Goal: Check status: Check status

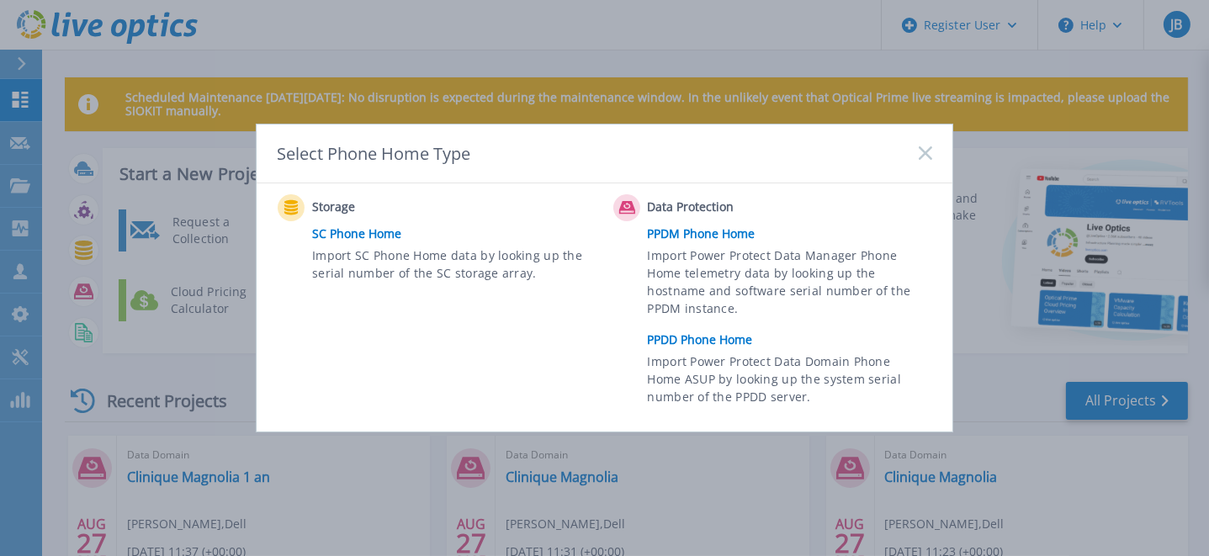
click at [726, 342] on link "PPDD Phone Home" at bounding box center [794, 339] width 293 height 25
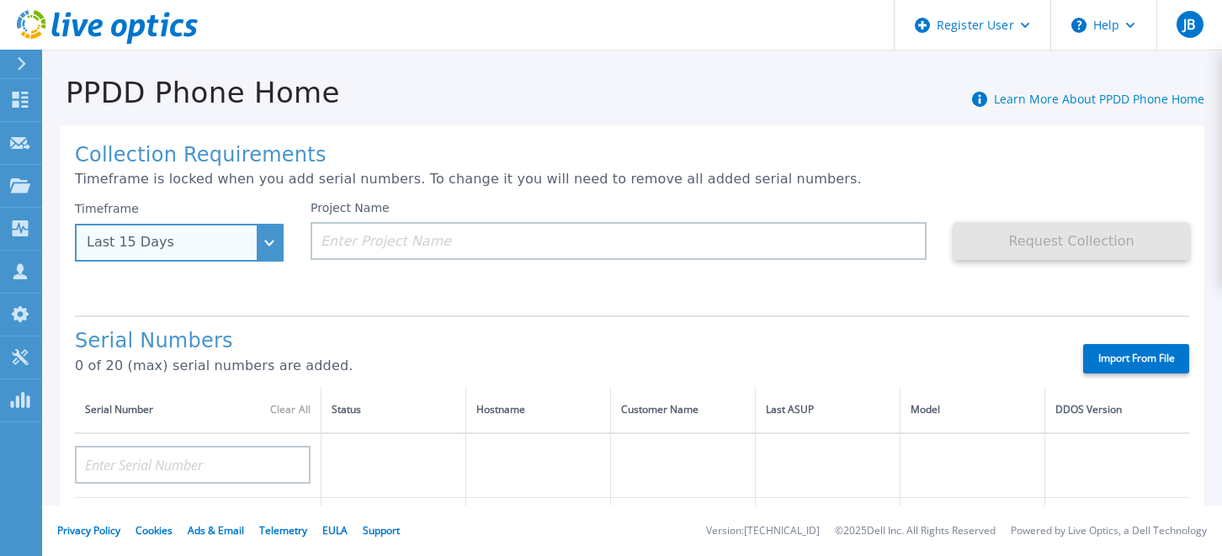
click at [268, 246] on div "Last 15 Days" at bounding box center [179, 243] width 209 height 38
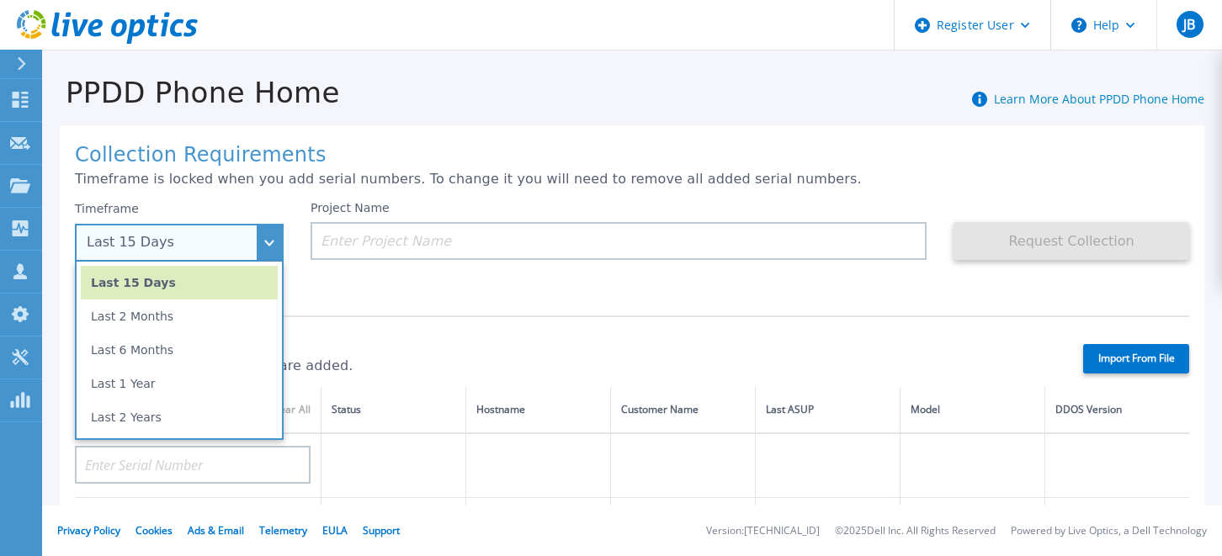
click at [138, 418] on li "Last 2 Years" at bounding box center [179, 417] width 197 height 34
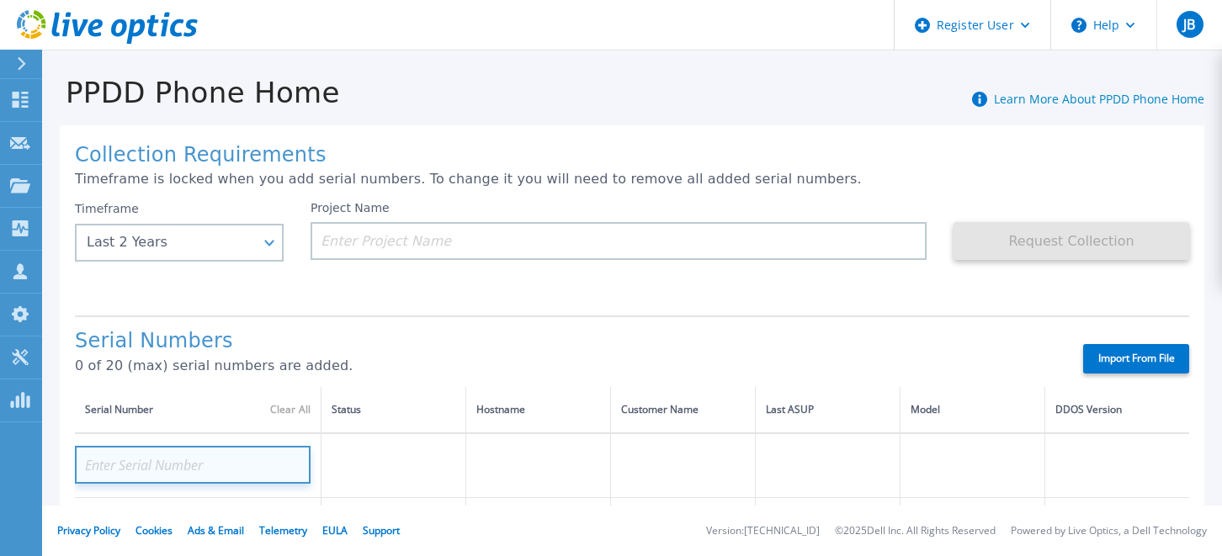
click at [185, 458] on input at bounding box center [193, 465] width 236 height 38
paste input "GXJV3Q3"
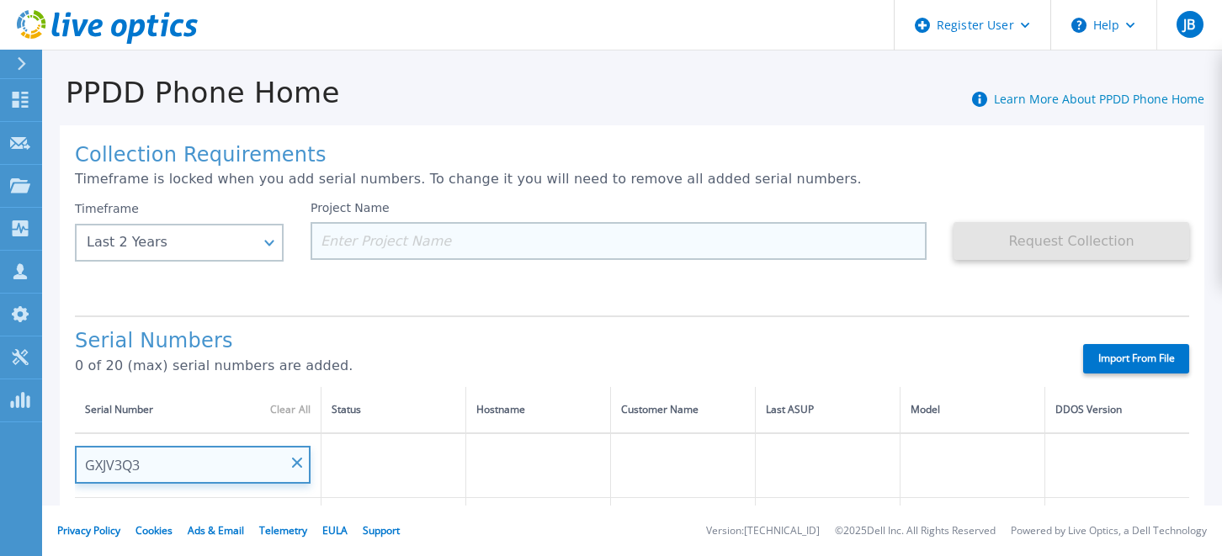
type input "GXJV3Q3"
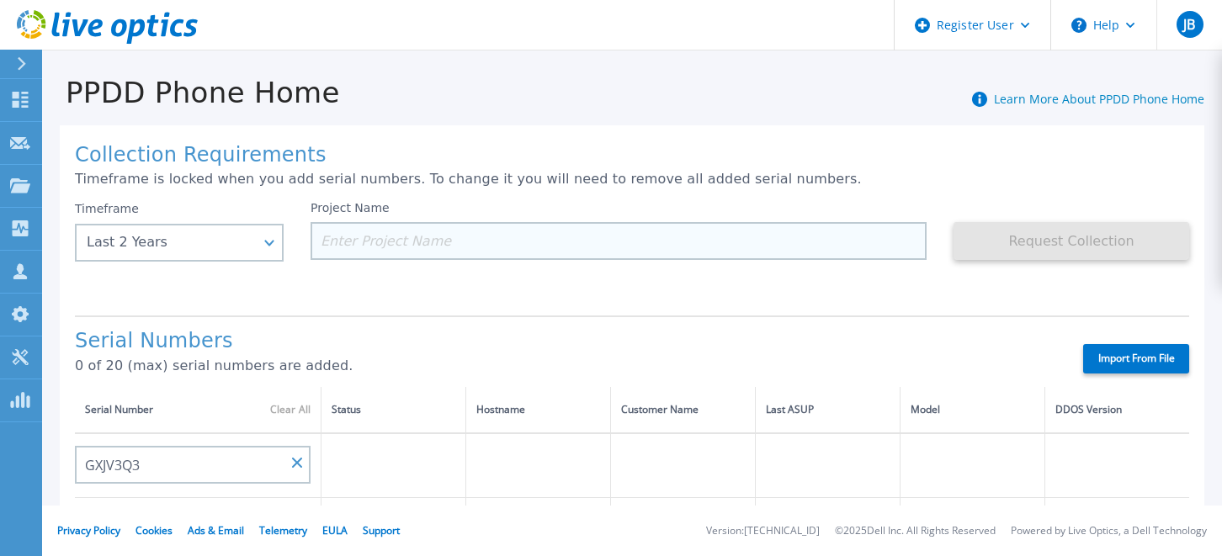
click at [406, 236] on input at bounding box center [618, 241] width 616 height 38
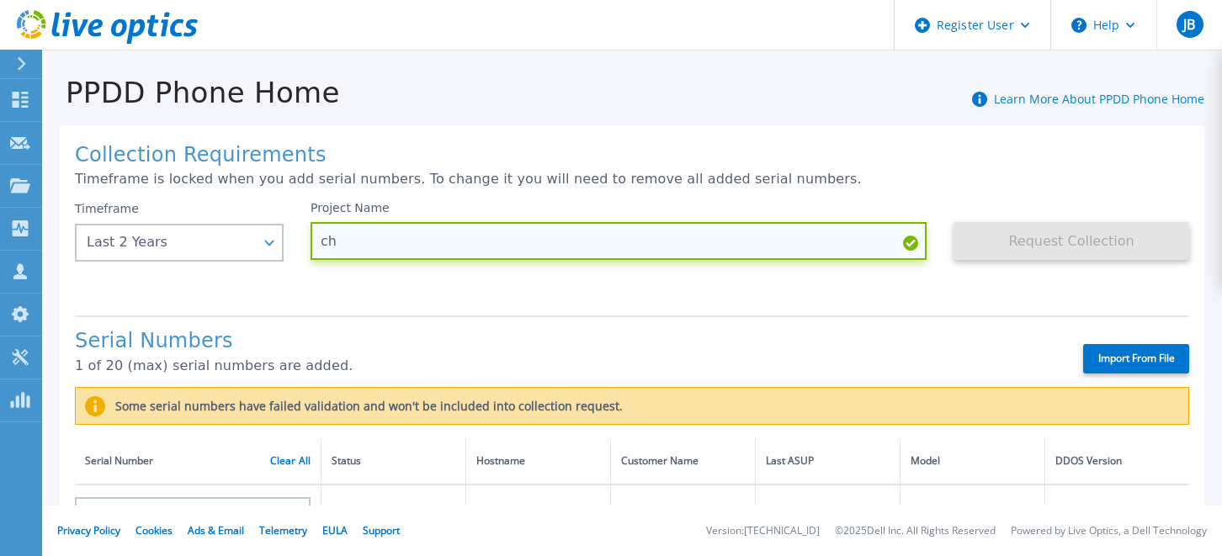
type input "c"
type input "ght 77"
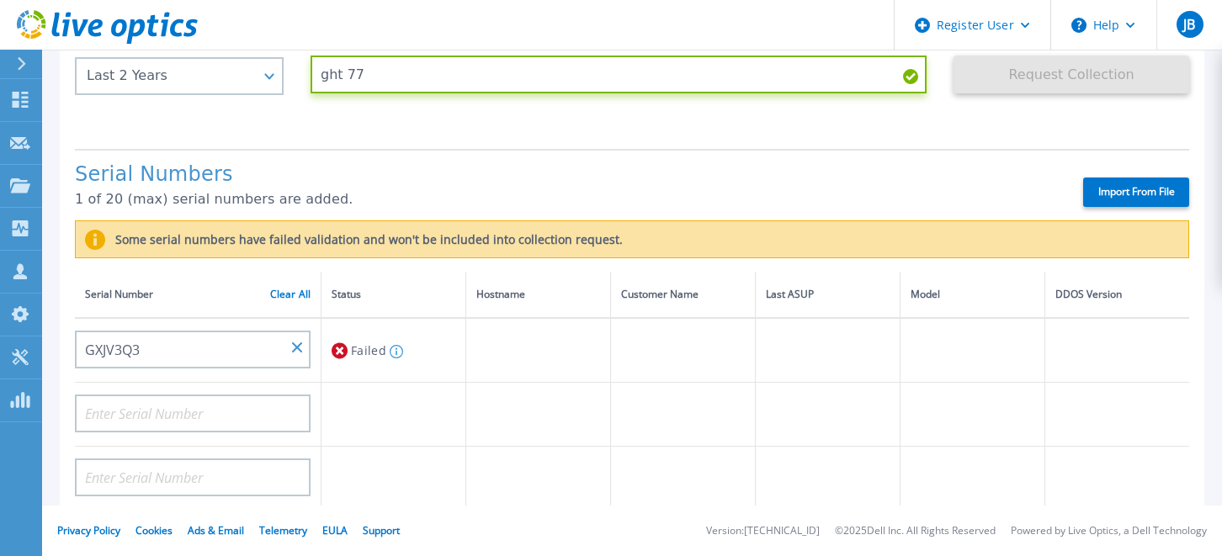
scroll to position [168, 0]
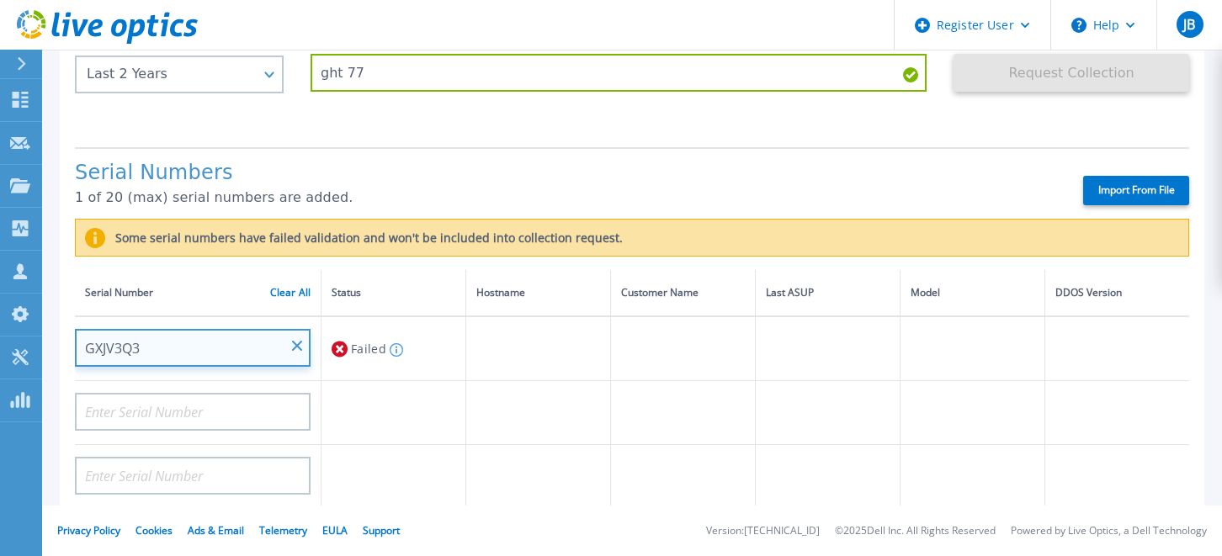
drag, startPoint x: 147, startPoint y: 350, endPoint x: 72, endPoint y: 354, distance: 75.0
click at [72, 354] on div "Collection Requirements Timeframe is locked when you add serial numbers. To cha…" at bounding box center [632, 458] width 1144 height 1003
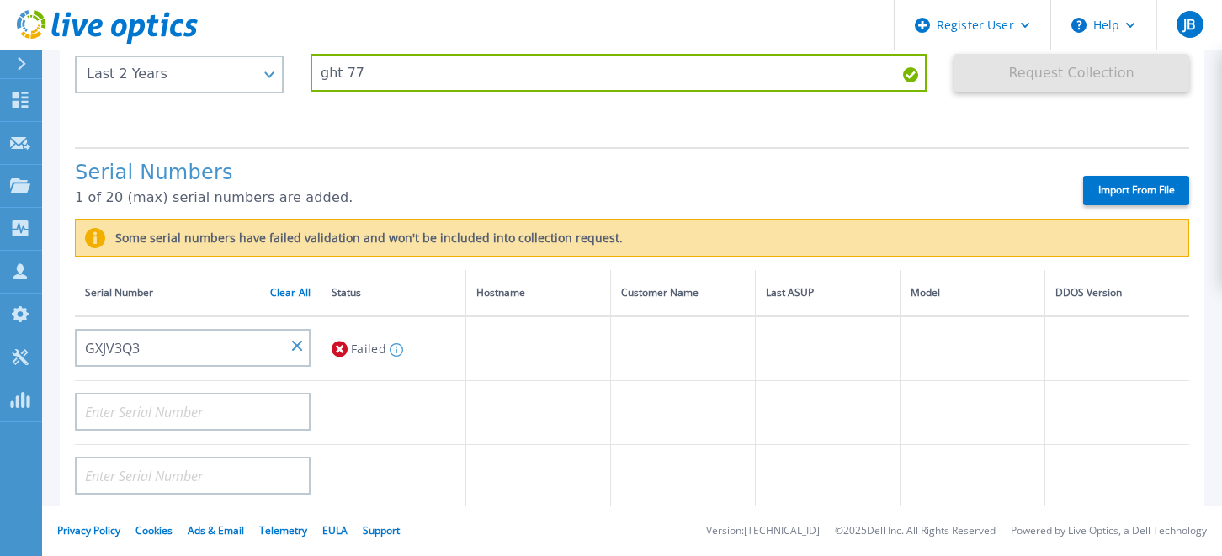
click at [337, 438] on td at bounding box center [393, 413] width 145 height 64
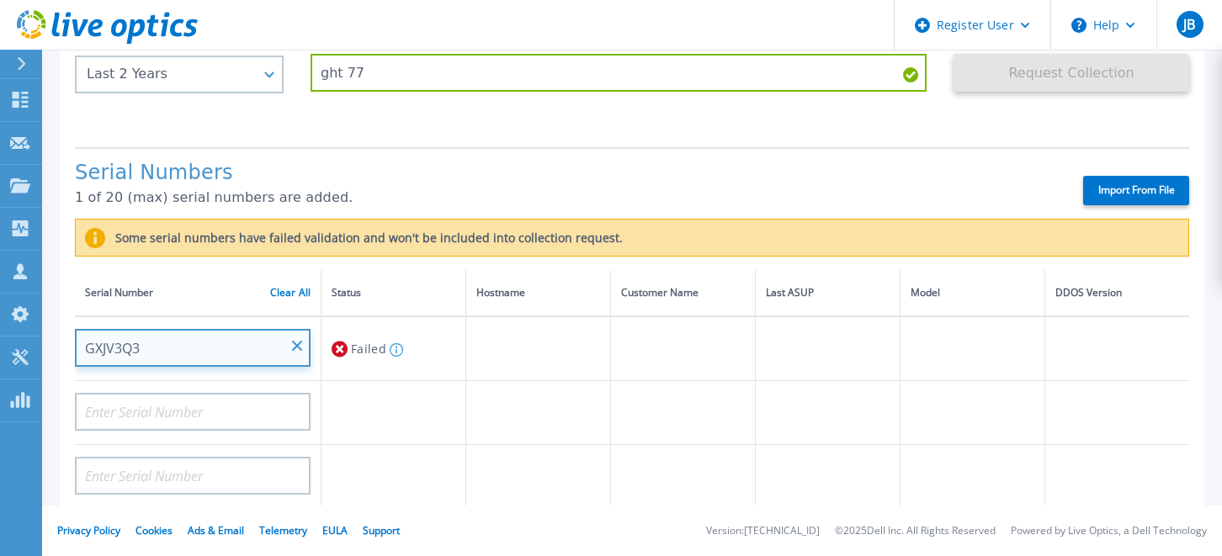
click at [155, 338] on input "GXJV3Q3" at bounding box center [193, 348] width 236 height 38
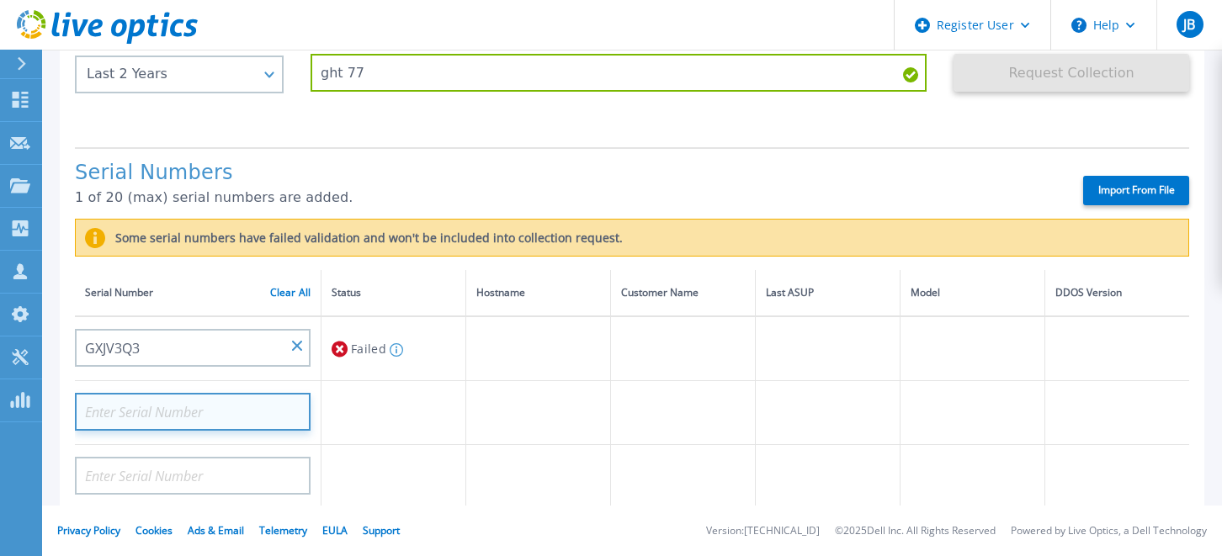
drag, startPoint x: 133, startPoint y: 411, endPoint x: 348, endPoint y: 399, distance: 215.8
click at [140, 411] on input at bounding box center [193, 412] width 236 height 38
click at [106, 409] on input at bounding box center [193, 412] width 236 height 38
paste input "CXJV3Q3"
type input "CXJV3Q3"
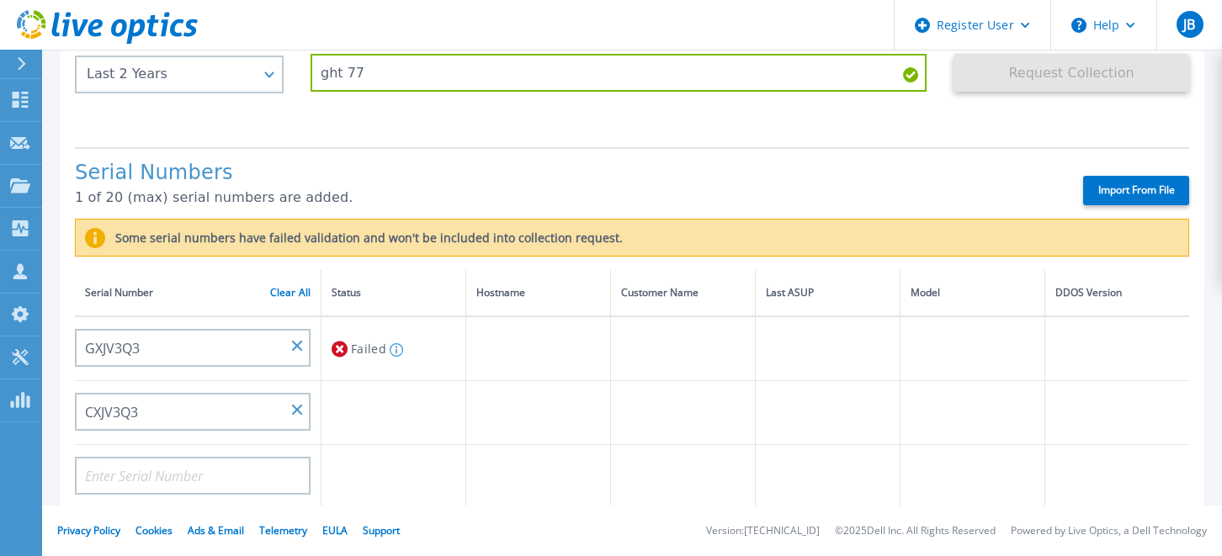
click at [353, 511] on footer "Privacy Policy Cookies Ads & Email Telemetry EULA Support Version: 25.2.12.1 © …" at bounding box center [632, 531] width 1180 height 50
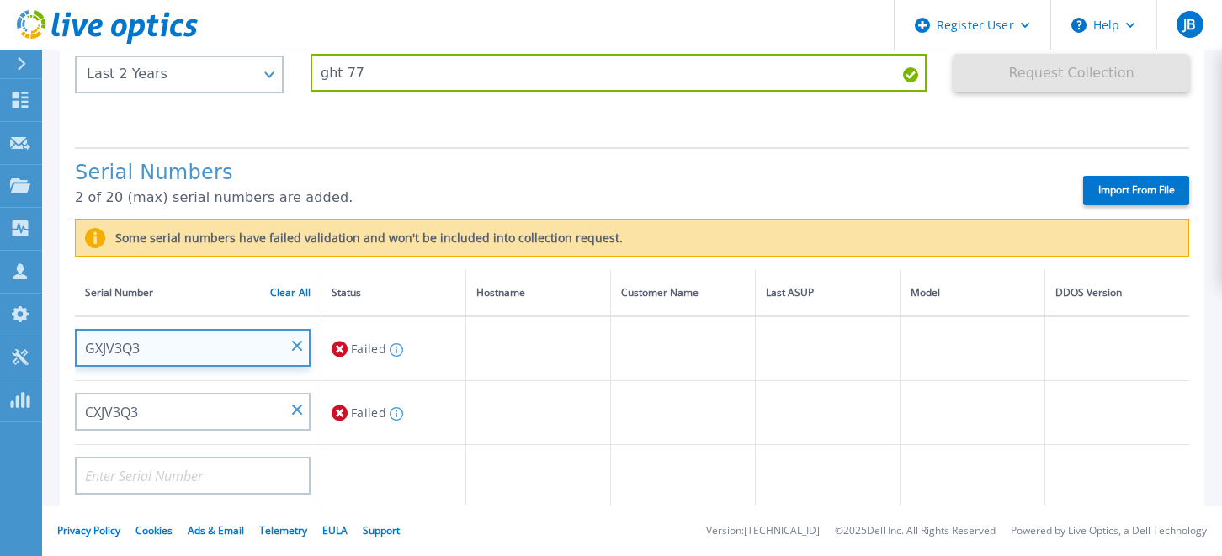
drag, startPoint x: 154, startPoint y: 341, endPoint x: 61, endPoint y: 347, distance: 93.6
click at [61, 347] on div "Collection Requirements Timeframe is locked when you add serial numbers. To cha…" at bounding box center [632, 458] width 1144 height 1003
click at [153, 342] on input "GXJV3Q3" at bounding box center [193, 348] width 236 height 38
click at [134, 338] on input "GXJV3Q3" at bounding box center [193, 348] width 236 height 38
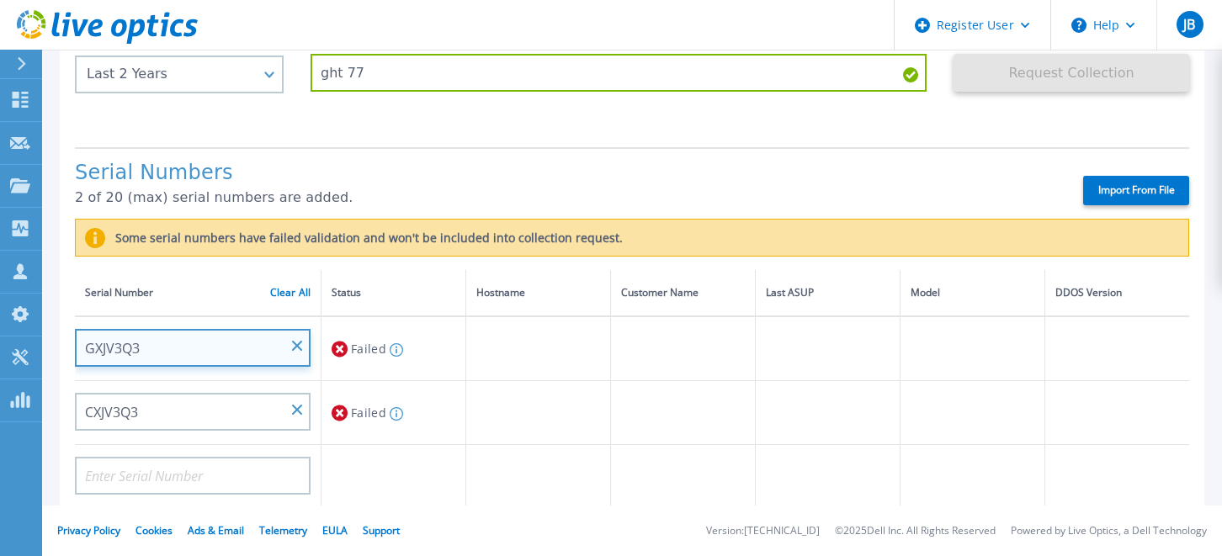
click at [143, 343] on input "GXJV3Q3" at bounding box center [193, 348] width 236 height 38
click at [141, 343] on input "GXJV3Q3" at bounding box center [193, 348] width 236 height 38
click at [164, 348] on input at bounding box center [193, 348] width 236 height 38
paste input "HMDV9V3"
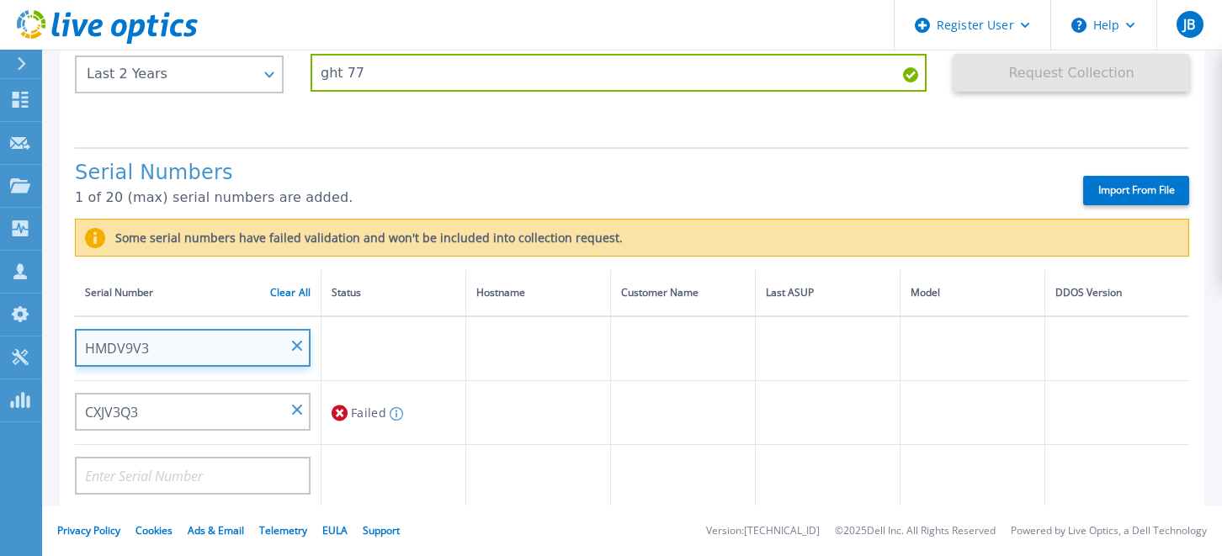
type input "HMDV9V3"
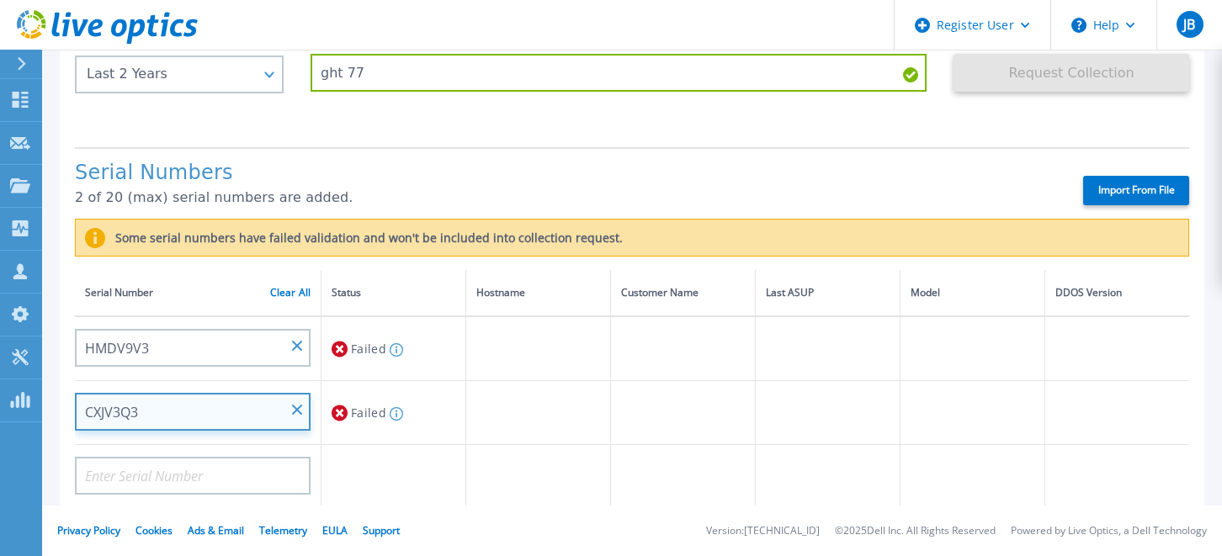
click at [122, 406] on input "CXJV3Q3" at bounding box center [193, 412] width 236 height 38
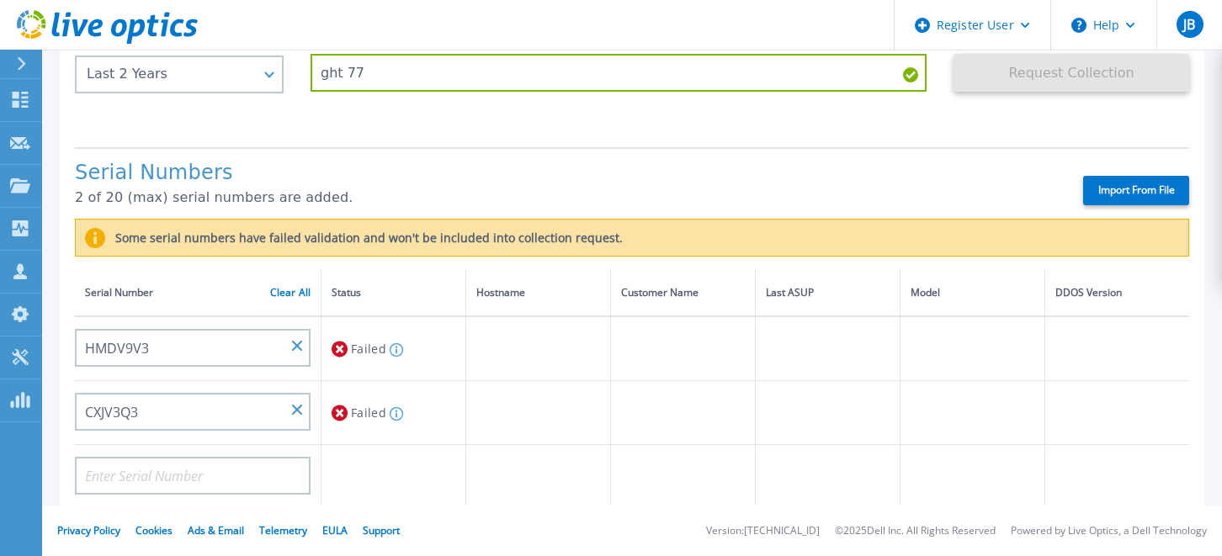
click at [249, 442] on td "CXJV3Q3" at bounding box center [198, 413] width 247 height 64
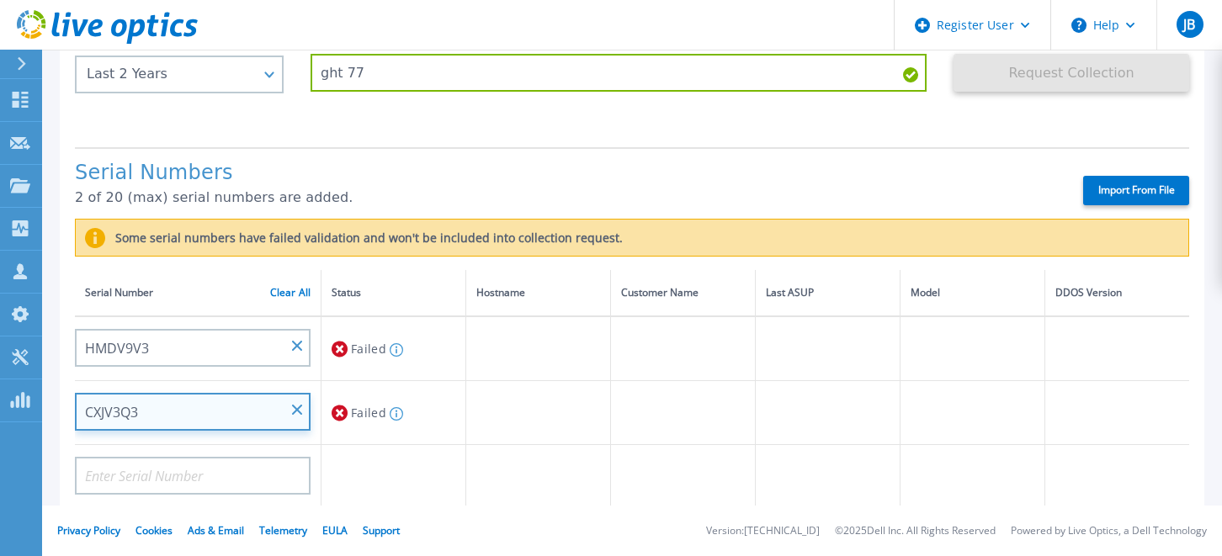
click at [303, 405] on input "CXJV3Q3" at bounding box center [193, 412] width 236 height 38
click at [183, 405] on input at bounding box center [193, 412] width 236 height 38
paste input "JMDV9V3"
type input "JMDV9V3"
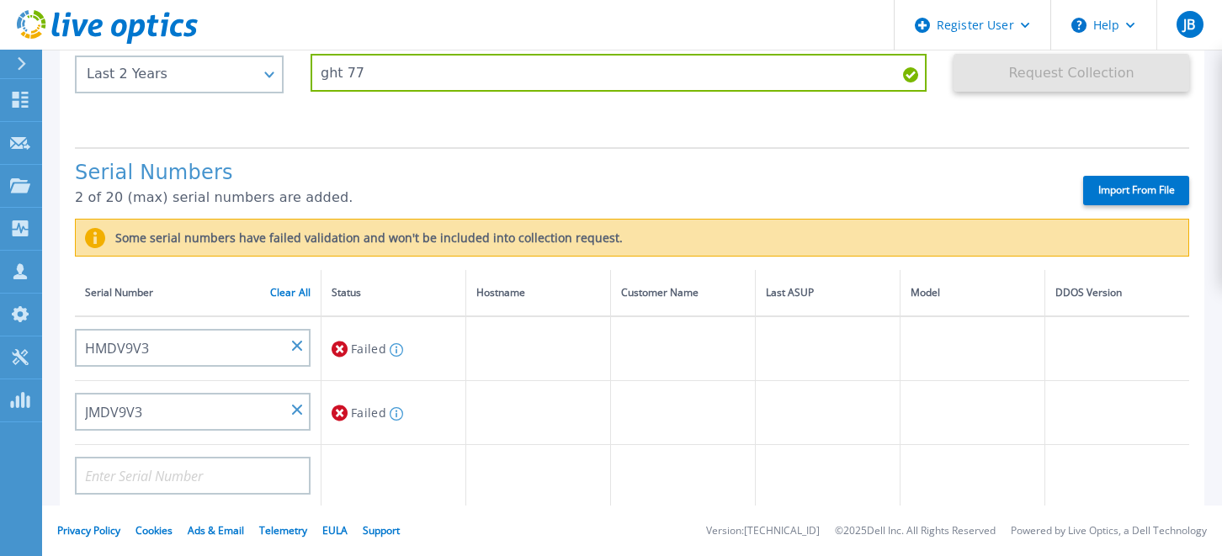
drag, startPoint x: 326, startPoint y: 490, endPoint x: 340, endPoint y: 491, distance: 13.5
click at [337, 490] on td at bounding box center [393, 477] width 145 height 64
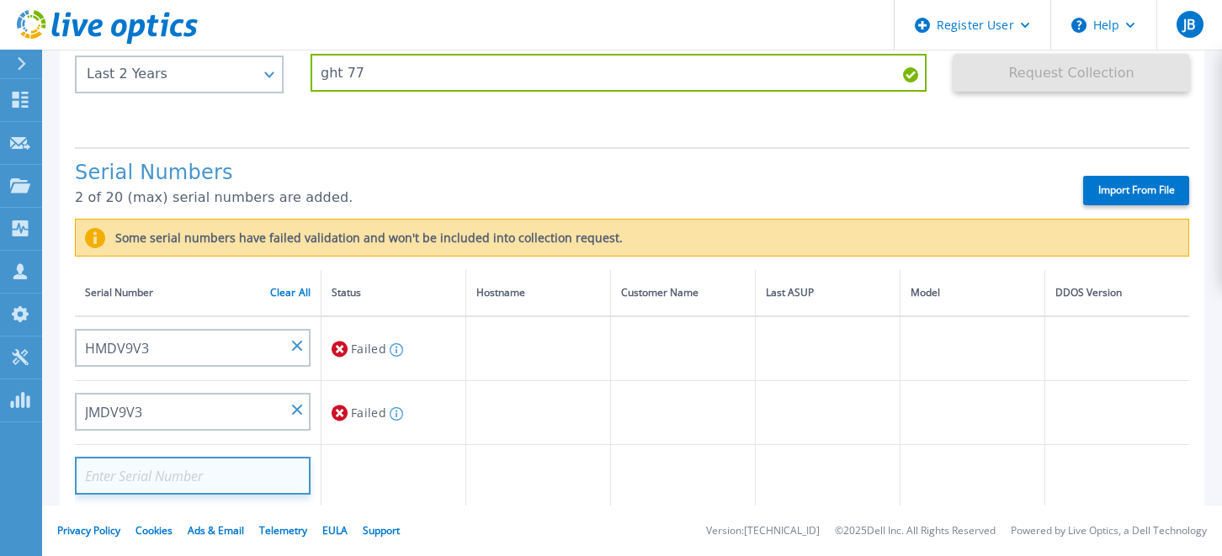
click at [120, 481] on input at bounding box center [193, 476] width 236 height 38
paste input "CRK00225208997"
type input "CRK00225208997"
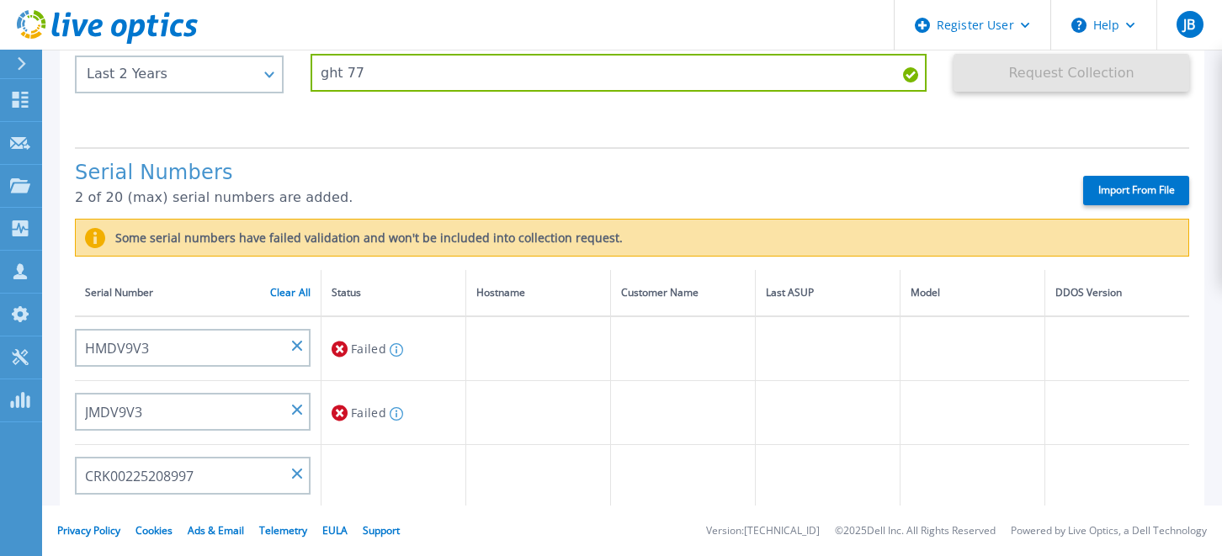
click at [247, 511] on footer "Privacy Policy Cookies Ads & Email Telemetry EULA Support Version: 25.2.12.1 © …" at bounding box center [632, 531] width 1180 height 50
